Goal: Check status: Check status

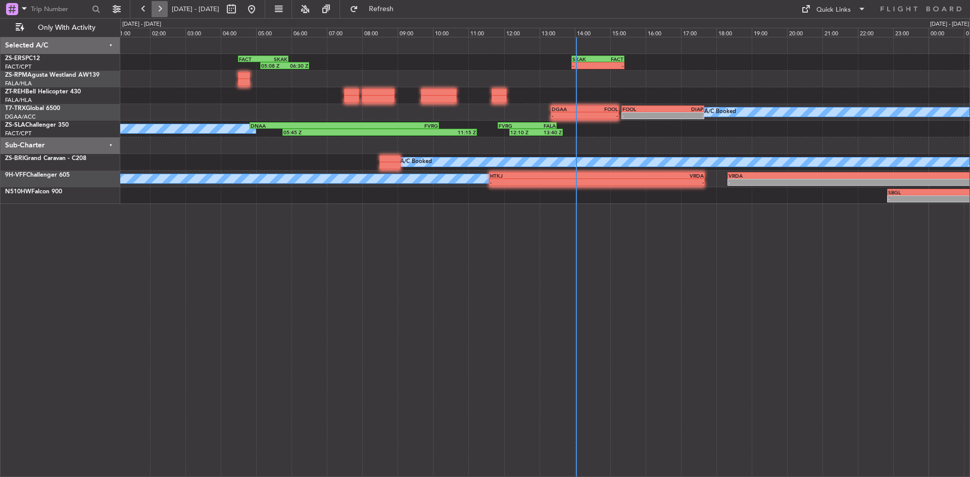
click at [155, 4] on button at bounding box center [160, 9] width 16 height 16
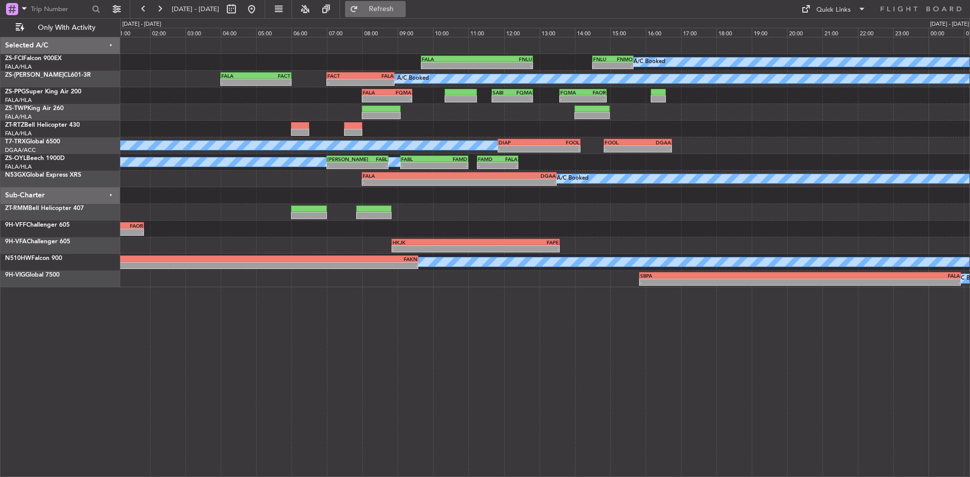
click at [402, 10] on span "Refresh" at bounding box center [381, 9] width 42 height 7
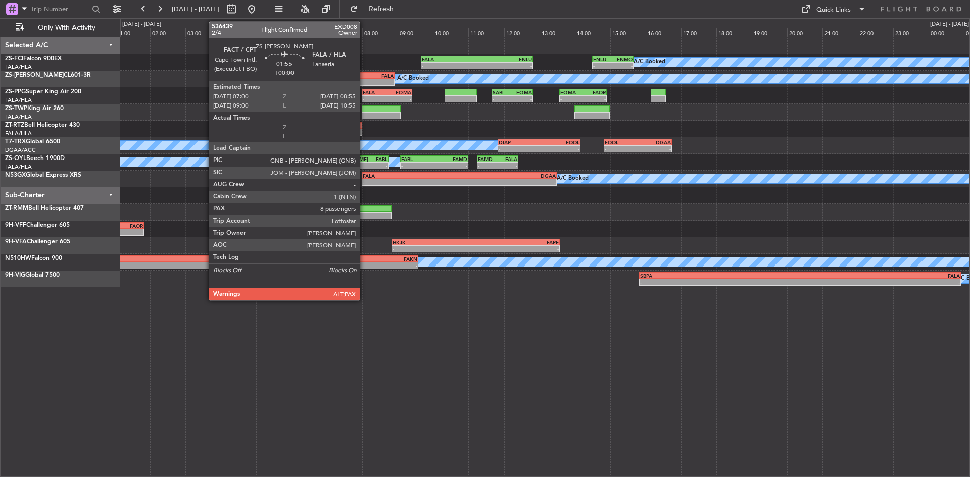
click at [364, 80] on div "-" at bounding box center [377, 82] width 33 height 6
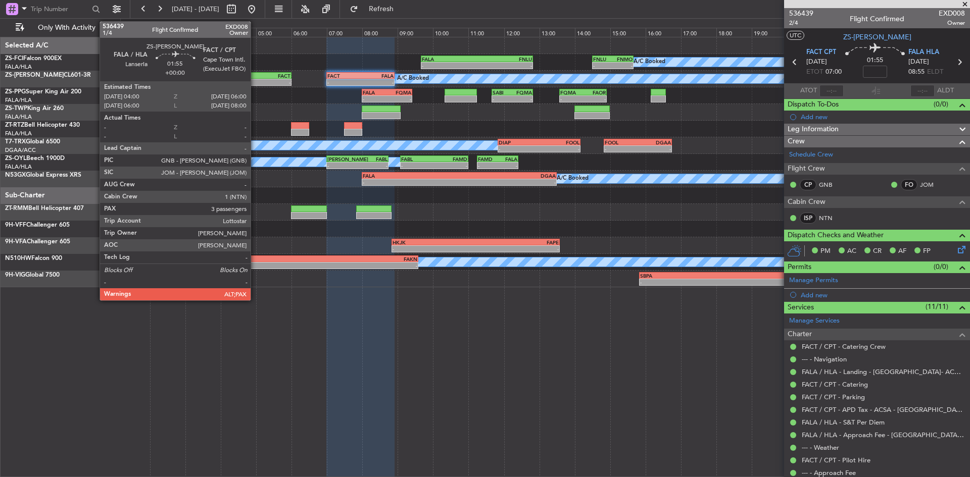
click at [255, 80] on div "-" at bounding box center [238, 82] width 34 height 6
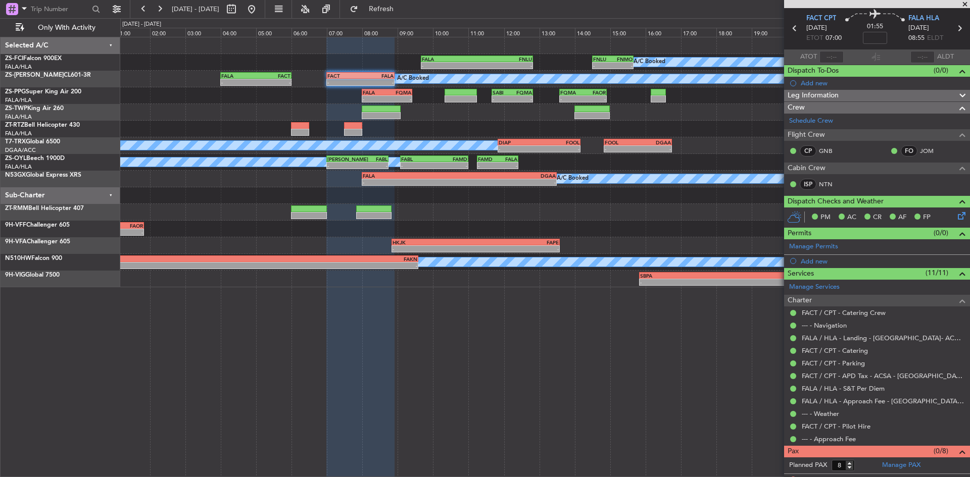
scroll to position [43, 0]
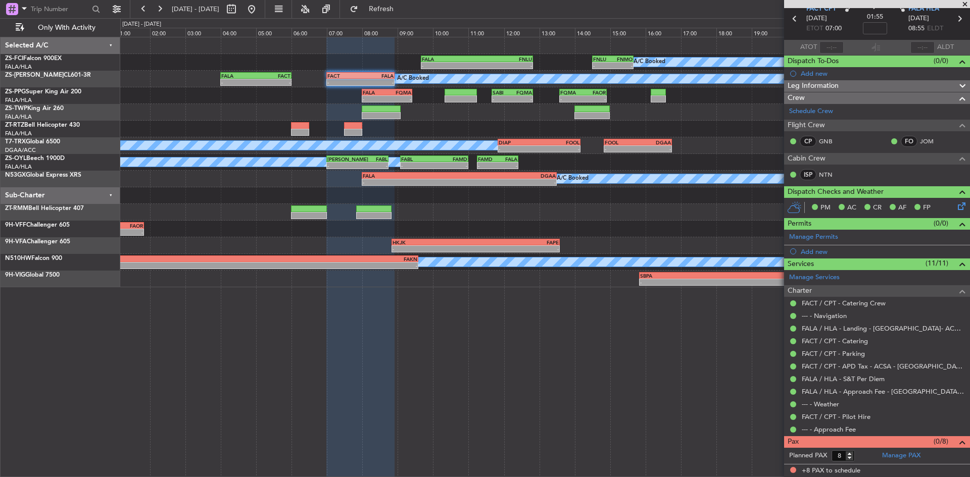
click at [969, 6] on span at bounding box center [965, 4] width 10 height 9
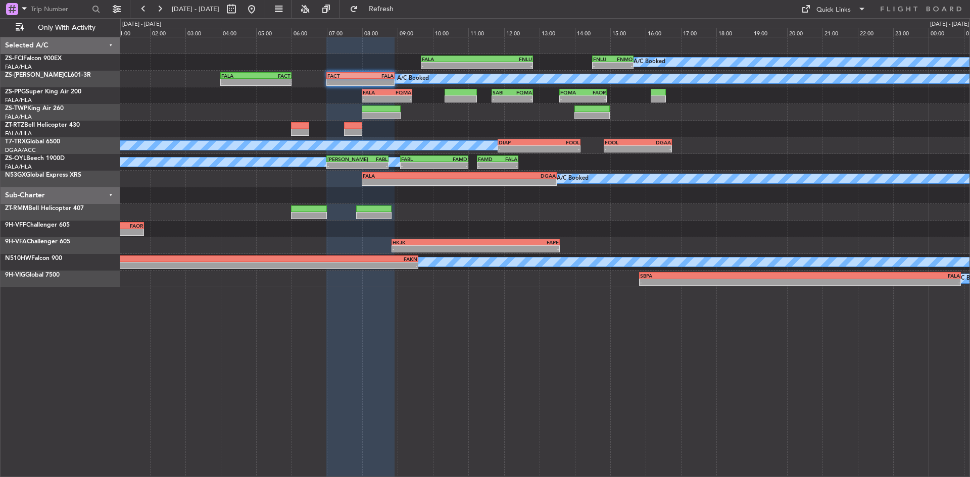
type input "0"
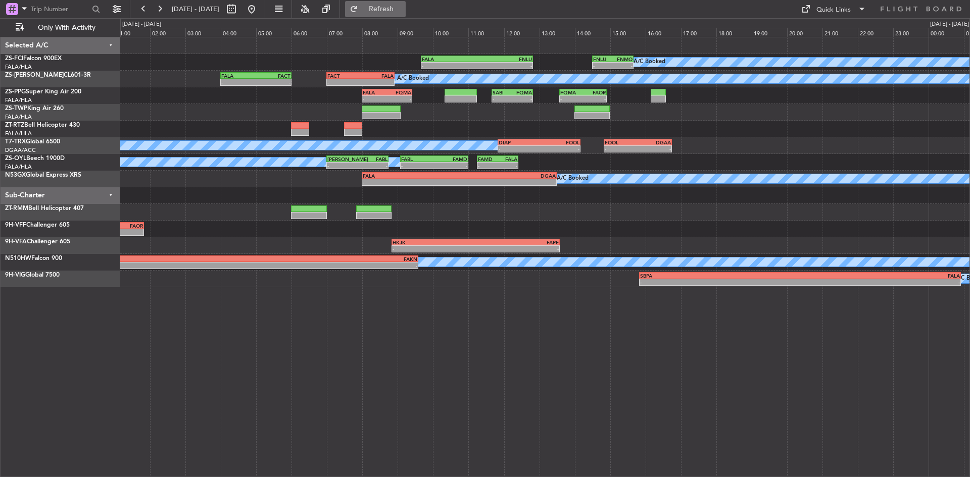
click at [389, 7] on button "Refresh" at bounding box center [375, 9] width 61 height 16
click at [389, 7] on button "Refreshing..." at bounding box center [375, 9] width 61 height 16
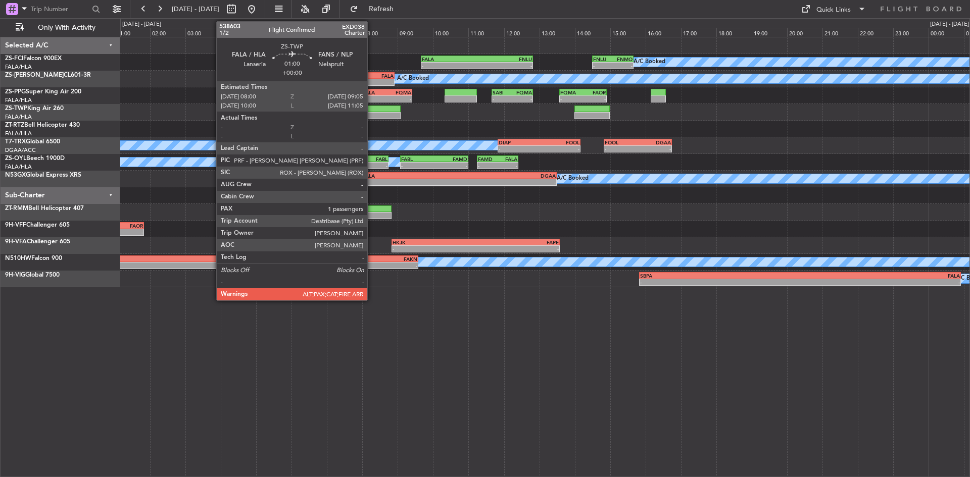
click at [372, 113] on div at bounding box center [381, 115] width 38 height 7
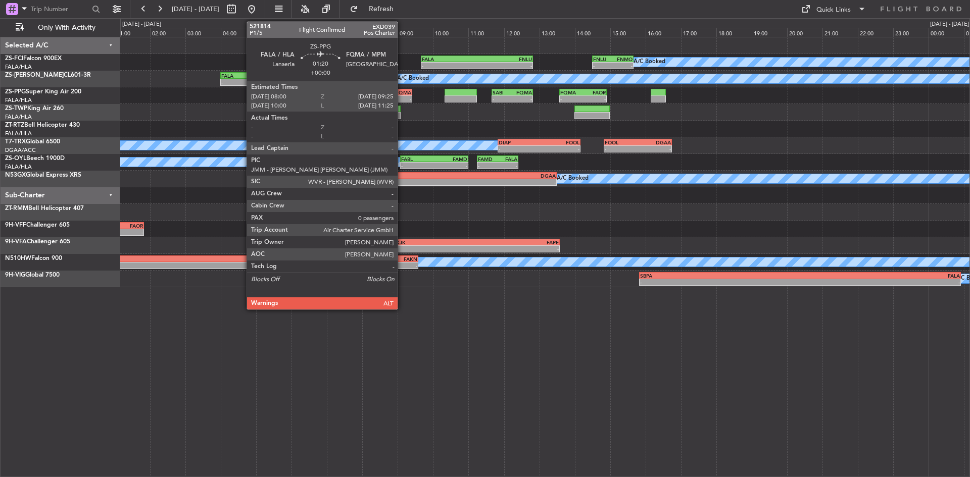
click at [402, 96] on div "-" at bounding box center [399, 99] width 24 height 6
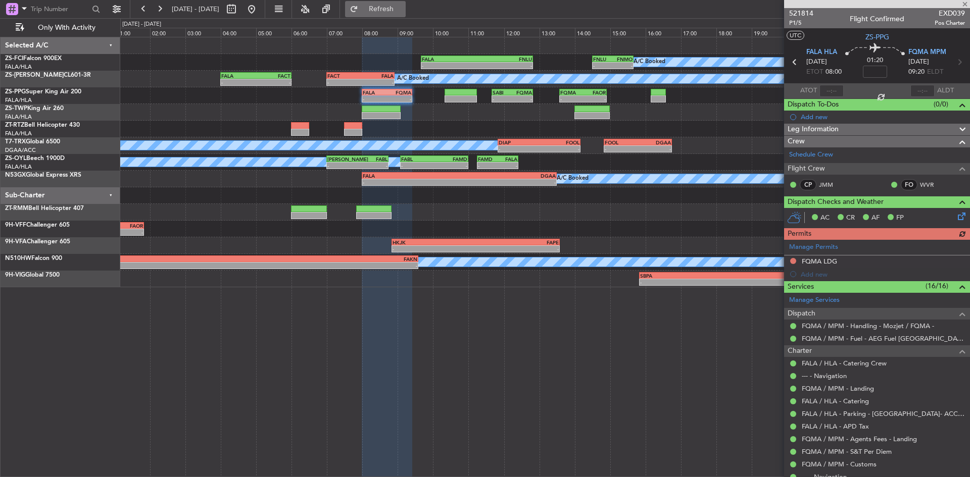
click at [397, 10] on span "Refresh" at bounding box center [381, 9] width 42 height 7
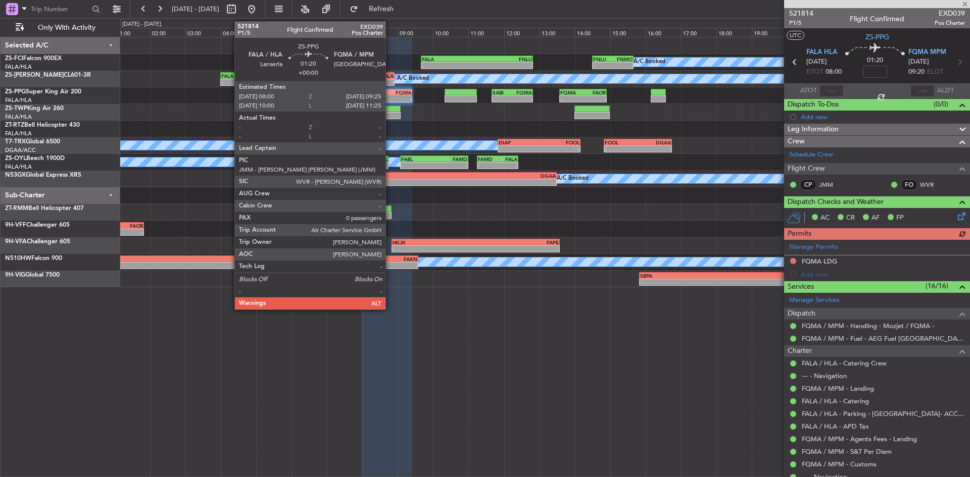
click at [390, 92] on div "FQMA" at bounding box center [399, 92] width 24 height 6
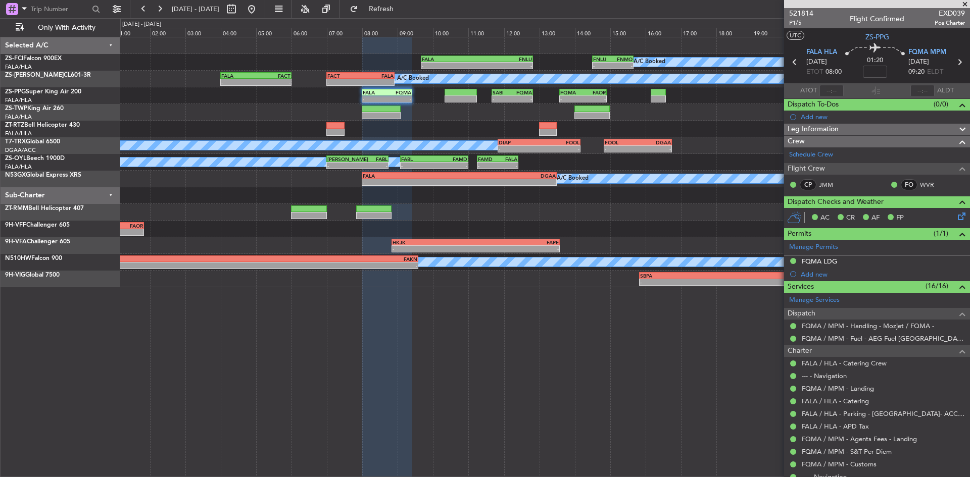
click at [962, 4] on span at bounding box center [965, 4] width 10 height 9
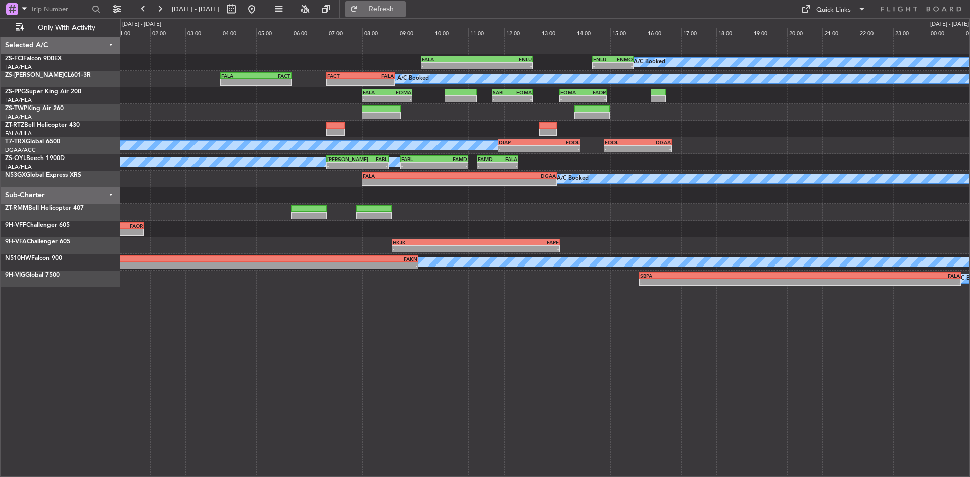
click at [391, 7] on button "Refresh" at bounding box center [375, 9] width 61 height 16
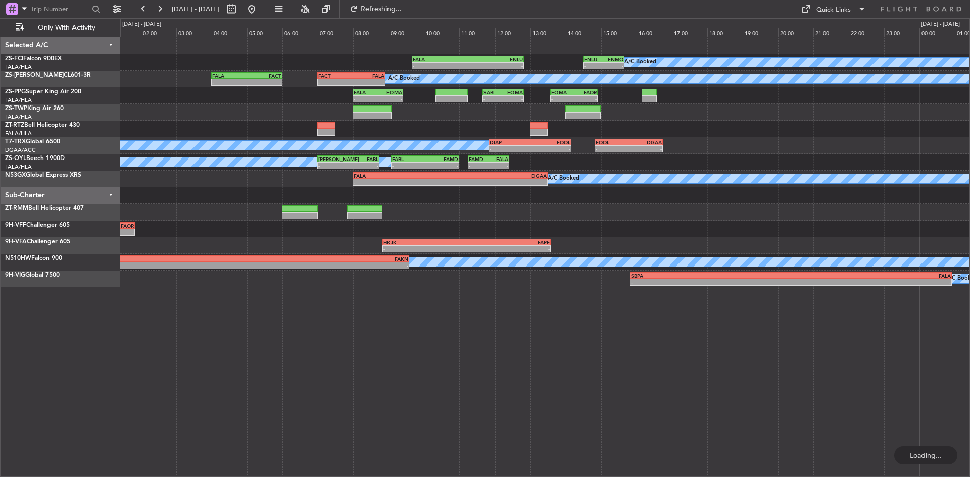
click at [336, 65] on div "A/C Booked - - FALA 09:40 Z FNLU 12:50 Z - - FNLU 14:30 Z FNMO 15:40 Z" at bounding box center [544, 62] width 849 height 17
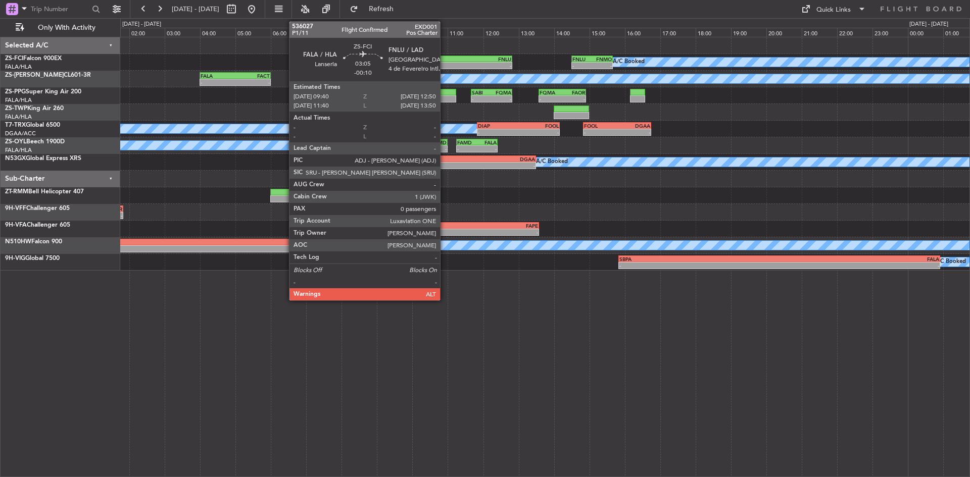
click at [444, 59] on div "FALA" at bounding box center [428, 59] width 55 height 6
